Goal: Task Accomplishment & Management: Complete application form

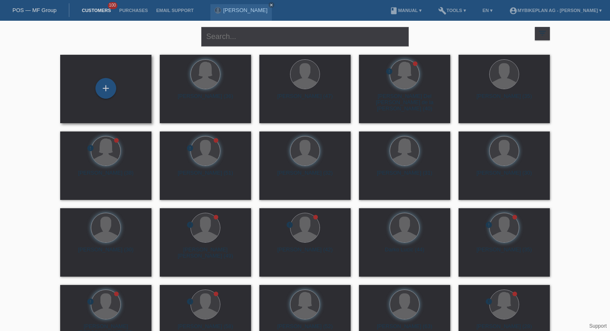
click at [122, 86] on div "+" at bounding box center [106, 89] width 78 height 22
click at [113, 88] on div "+" at bounding box center [106, 88] width 20 height 14
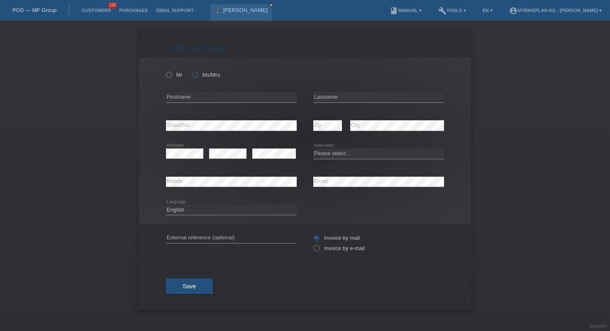
click at [191, 71] on icon at bounding box center [191, 71] width 0 height 0
click at [194, 73] on input "Ms/Mrs" at bounding box center [194, 74] width 5 height 5
radio input "true"
click at [220, 104] on div "error Firstname" at bounding box center [231, 97] width 131 height 28
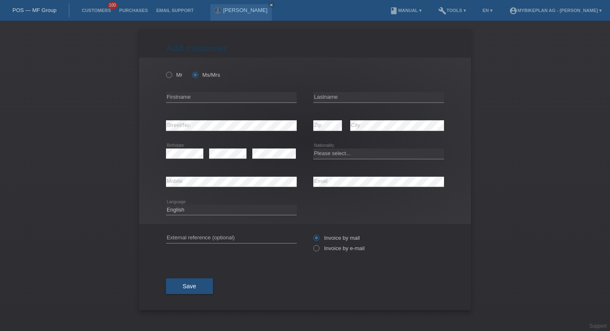
click at [220, 104] on div "error Firstname" at bounding box center [231, 97] width 131 height 28
click at [219, 93] on input "text" at bounding box center [231, 97] width 131 height 10
click at [239, 100] on input "text" at bounding box center [231, 97] width 131 height 10
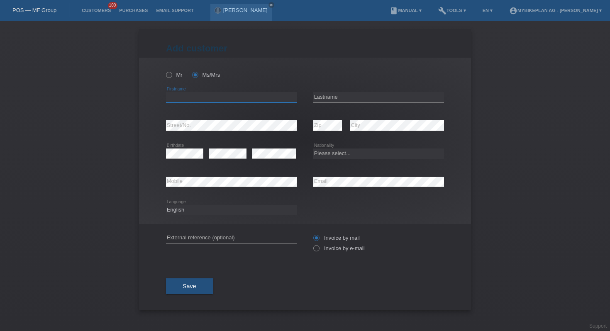
click at [239, 100] on input "text" at bounding box center [231, 97] width 131 height 10
type input "Sounda"
click at [342, 102] on input "text" at bounding box center [378, 97] width 131 height 10
type input "Mbeleg"
click at [339, 158] on select "Please select... Switzerland Austria Germany Liechtenstein ------------ Afghani…" at bounding box center [378, 154] width 131 height 10
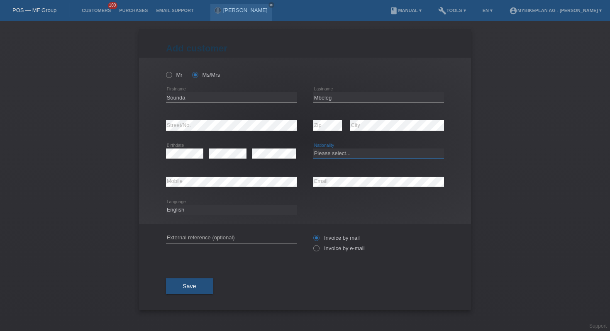
select select "DE"
click at [313, 149] on select "Please select... Switzerland Austria Germany Liechtenstein ------------ Afghani…" at bounding box center [378, 154] width 131 height 10
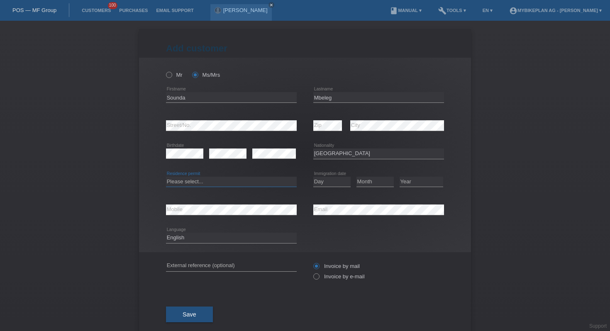
click at [220, 182] on select "Please select... C B B - Refugee status Other" at bounding box center [231, 182] width 131 height 10
select select "C"
click at [166, 177] on select "Please select... C B B - Refugee status Other" at bounding box center [231, 182] width 131 height 10
click at [334, 182] on select "Day 01 02 03 04 05 06 07 08 09 10 11" at bounding box center [331, 182] width 37 height 10
select select "02"
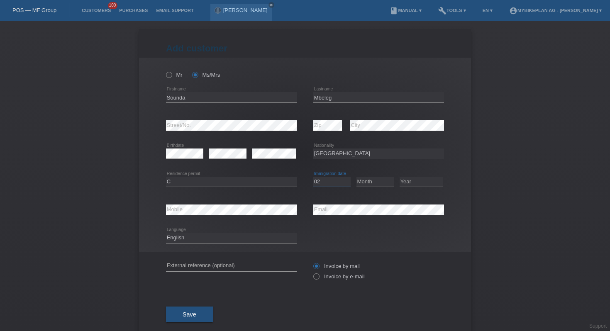
click at [313, 177] on select "Day 01 02 03 04 05 06 07 08 09 10 11" at bounding box center [331, 182] width 37 height 10
click at [372, 184] on select "Month 01 02 03 04 05 06 07 08 09 10 11" at bounding box center [374, 182] width 37 height 10
select select "01"
click at [356, 177] on select "Month 01 02 03 04 05 06 07 08 09 10 11" at bounding box center [374, 182] width 37 height 10
click at [403, 183] on select "Year 2025 2024 2023 2022 2021 2020 2019 2018 2017 2016 2015 2014 2013 2012 2011…" at bounding box center [422, 182] width 44 height 10
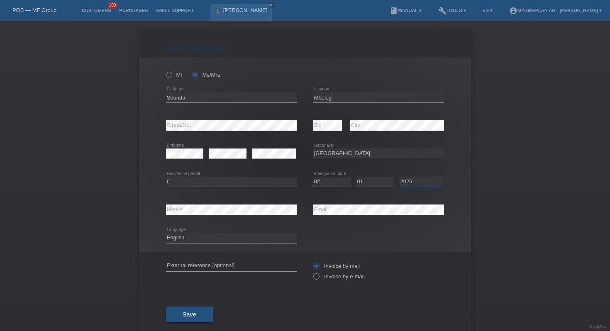
click at [400, 177] on select "Year 2025 2024 2023 2022 2021 2020 2019 2018 2017 2016 2015 2014 2013 2012 2011…" at bounding box center [422, 182] width 44 height 10
click at [405, 184] on select "Year 2025 2024 2023 2022 2021 2020 2019 2018 2017 2016 2015 2014 2013 2012 2011…" at bounding box center [422, 182] width 44 height 10
select select "2007"
click at [400, 177] on select "Year 2025 2024 2023 2022 2021 2020 2019 2018 2017 2016 2015 2014 2013 2012 2011…" at bounding box center [422, 182] width 44 height 10
click at [218, 215] on icon at bounding box center [231, 215] width 131 height 0
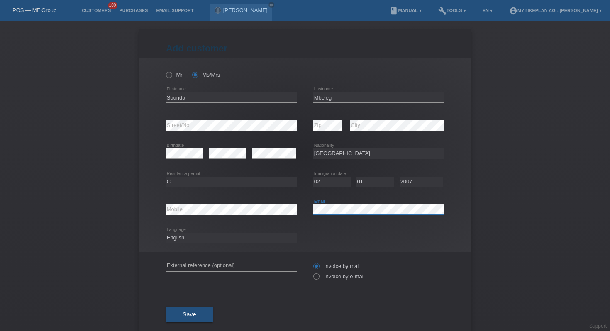
scroll to position [17, 0]
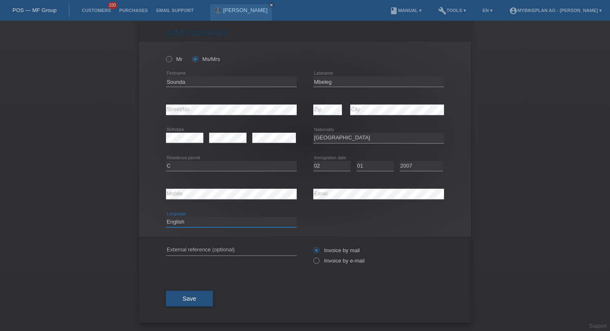
click at [195, 219] on select "Deutsch Français Italiano English" at bounding box center [231, 222] width 131 height 10
select select "de"
click at [166, 217] on select "Deutsch Français Italiano English" at bounding box center [231, 222] width 131 height 10
click at [312, 256] on icon at bounding box center [312, 256] width 0 height 0
click at [317, 259] on input "Invoice by e-mail" at bounding box center [315, 263] width 5 height 10
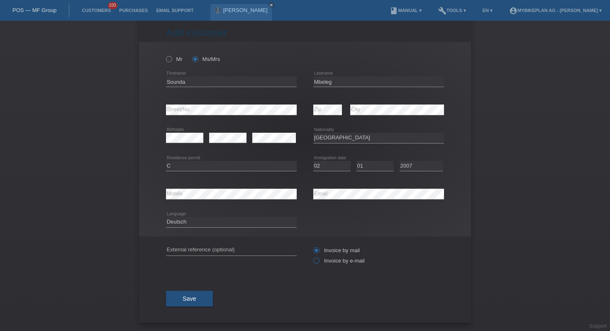
radio input "true"
click at [199, 299] on button "Save" at bounding box center [189, 299] width 47 height 16
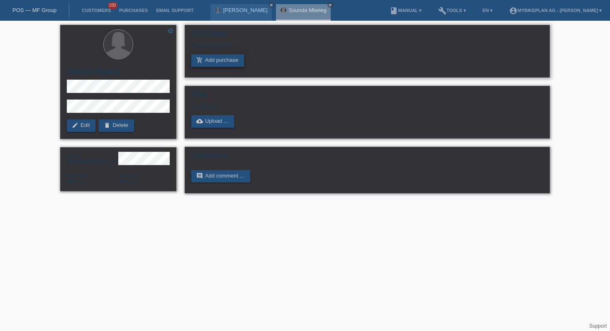
click at [211, 62] on link "add_shopping_cart Add purchase" at bounding box center [217, 60] width 53 height 12
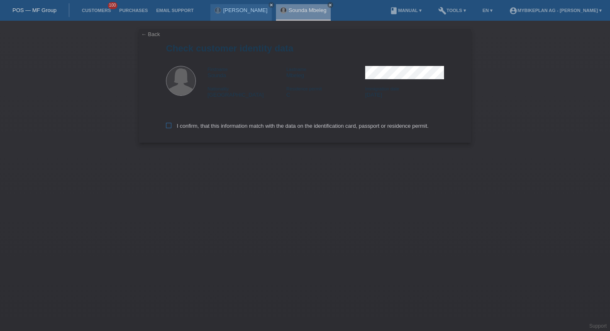
click at [181, 128] on label "I confirm, that this information match with the data on the identification card…" at bounding box center [297, 126] width 263 height 6
click at [171, 128] on input "I confirm, that this information match with the data on the identification card…" at bounding box center [168, 125] width 5 height 5
checkbox input "true"
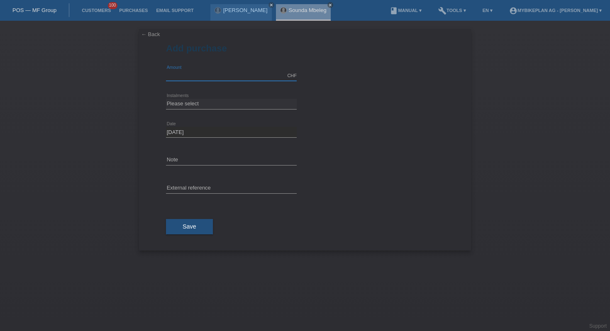
click at [213, 73] on input "text" at bounding box center [231, 76] width 131 height 10
type input "4529.49"
click at [197, 105] on select "Please select 6 instalments 12 instalments 18 instalments 24 instalments 36 ins…" at bounding box center [231, 104] width 131 height 10
select select "487"
click at [166, 99] on select "Please select 6 instalments 12 instalments 18 instalments 24 instalments 36 ins…" at bounding box center [231, 104] width 131 height 10
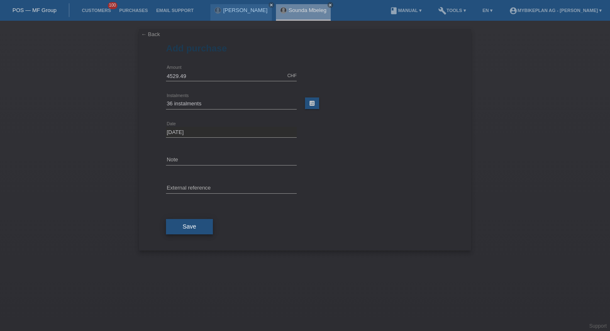
click at [197, 230] on button "Save" at bounding box center [189, 227] width 47 height 16
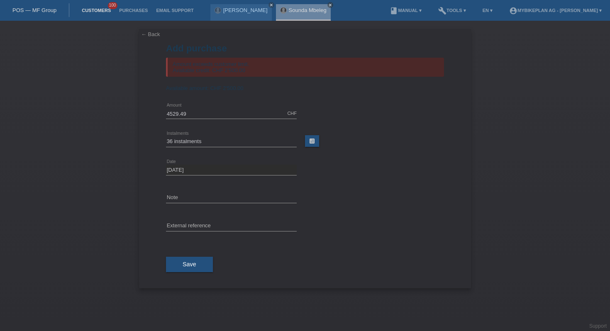
click at [96, 11] on link "Customers" at bounding box center [96, 10] width 37 height 5
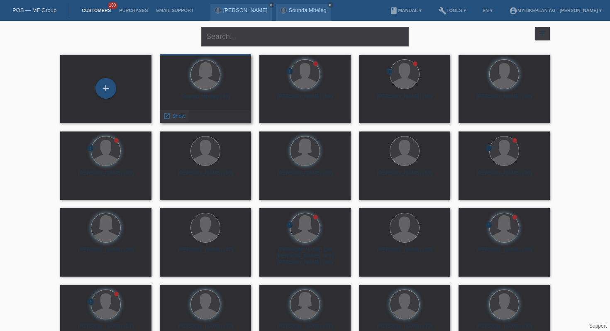
click at [181, 112] on div "launch Show" at bounding box center [174, 116] width 28 height 12
click at [175, 116] on span "Show" at bounding box center [179, 116] width 14 height 6
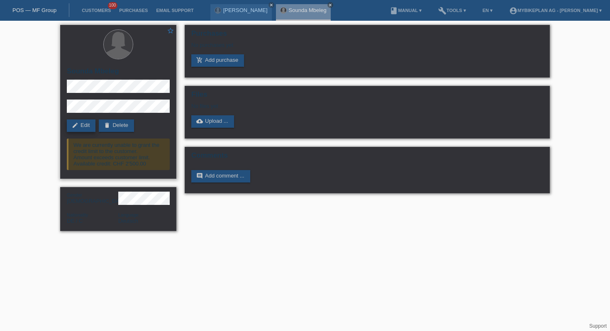
click at [84, 131] on link "edit Edit" at bounding box center [81, 126] width 29 height 12
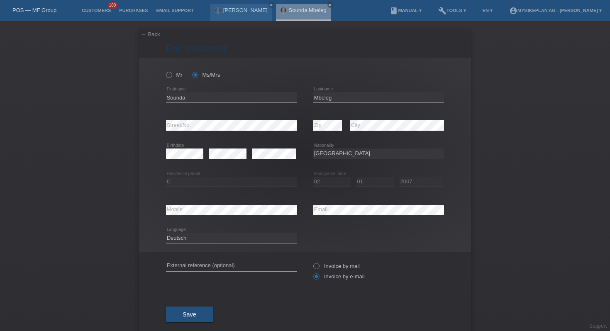
select select "DE"
select select "C"
select select "02"
select select "01"
select select "2007"
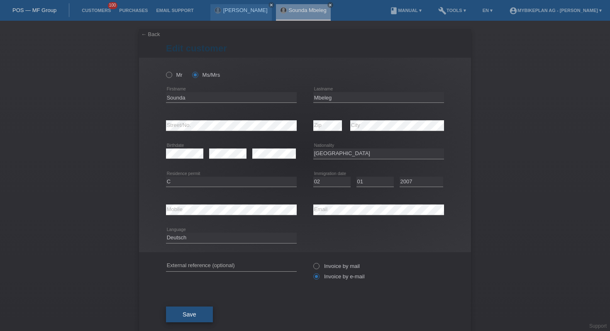
click at [188, 315] on span "Save" at bounding box center [190, 314] width 14 height 7
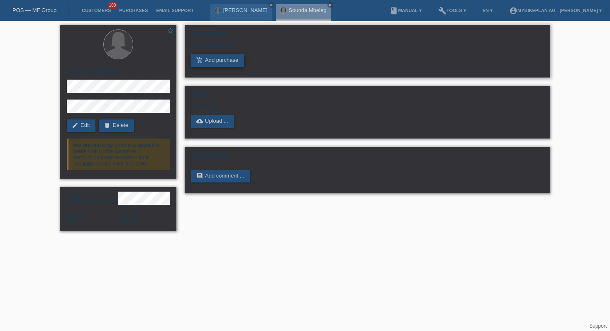
click at [231, 62] on link "add_shopping_cart Add purchase" at bounding box center [217, 60] width 53 height 12
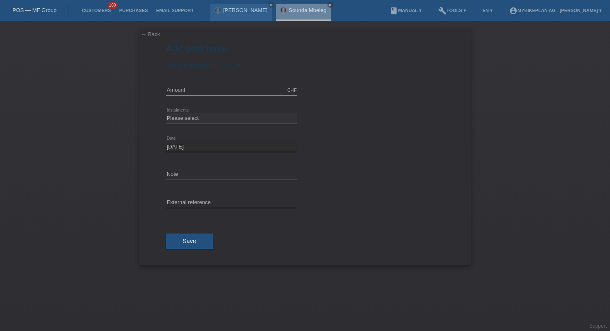
click at [201, 97] on div "CHF error Amount" at bounding box center [231, 90] width 131 height 28
click at [200, 59] on form "Add purchase Available amount: CHF 2'500.00 CHF" at bounding box center [305, 154] width 278 height 222
click at [185, 92] on input "text" at bounding box center [231, 90] width 131 height 10
type input "4529.49"
click at [223, 117] on select "Please select 6 instalments 12 instalments 18 instalments 24 instalments 36 ins…" at bounding box center [231, 118] width 131 height 10
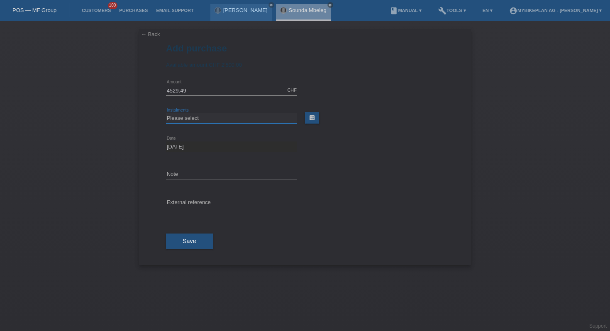
select select "487"
click at [166, 114] on select "Please select 6 instalments 12 instalments 18 instalments 24 instalments 36 ins…" at bounding box center [231, 118] width 131 height 10
click at [197, 206] on input "text" at bounding box center [231, 203] width 131 height 10
paste input "46022393961"
type input "46022393961"
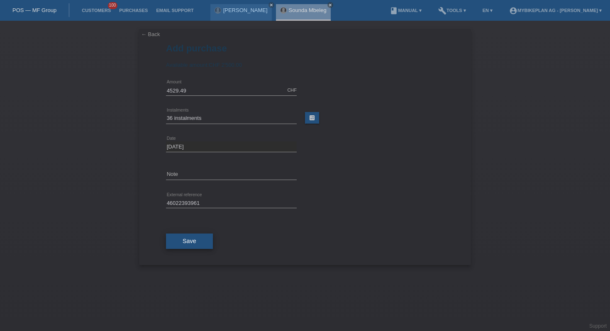
click at [195, 247] on button "Save" at bounding box center [189, 242] width 47 height 16
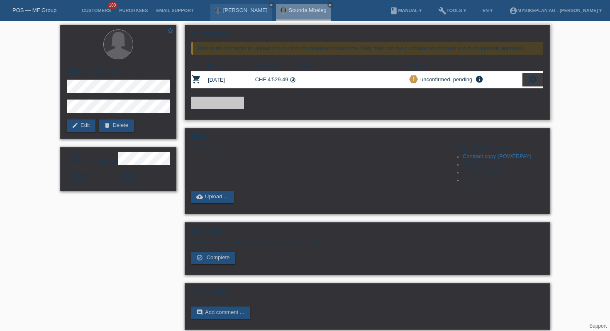
click at [529, 83] on icon "settings" at bounding box center [532, 79] width 9 height 9
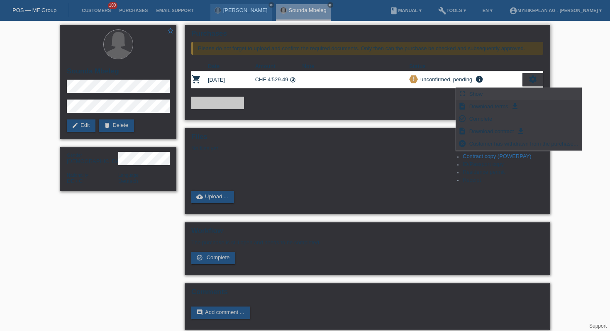
click at [491, 93] on div "fullscreen Show" at bounding box center [518, 94] width 125 height 12
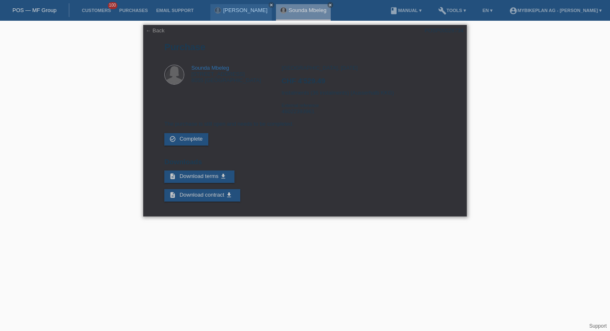
click at [449, 26] on div "← Back POSP00028734 [GEOGRAPHIC_DATA] Sounda Mbeleg [STREET_ADDRESS] CHF 4'529.…" at bounding box center [305, 121] width 324 height 192
click at [446, 32] on div "POSP00028734" at bounding box center [444, 30] width 39 height 6
copy div "POSP00028734"
